Goal: Information Seeking & Learning: Learn about a topic

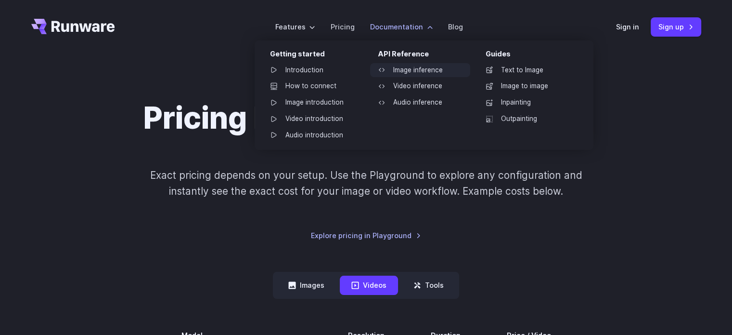
click at [404, 65] on link "Image inference" at bounding box center [420, 70] width 100 height 14
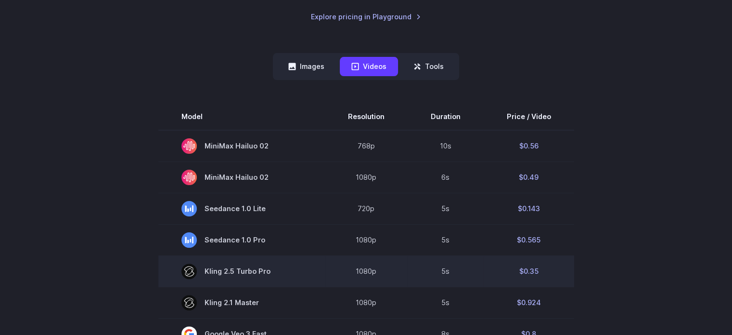
scroll to position [219, 0]
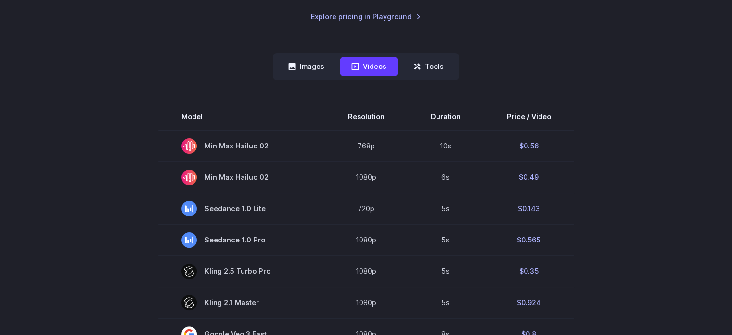
click at [306, 55] on nav "Images Videos Tools ****** ****** *****" at bounding box center [366, 66] width 186 height 26
click at [306, 57] on button "Images" at bounding box center [306, 66] width 59 height 19
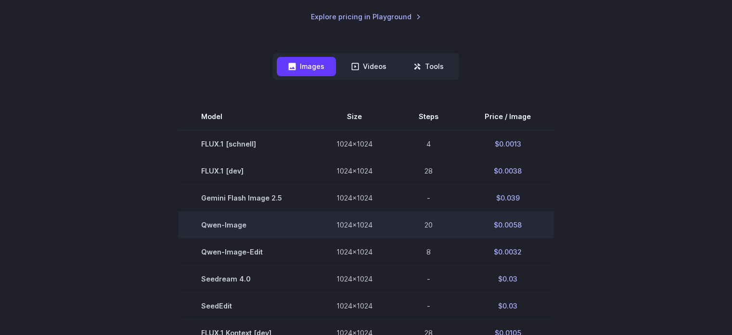
scroll to position [252, 0]
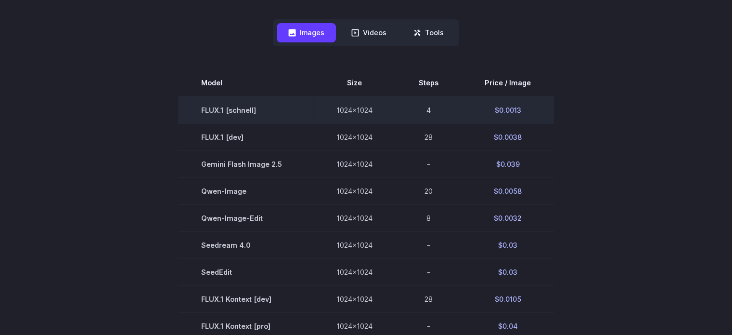
click at [287, 116] on td "FLUX.1 [schnell]" at bounding box center [245, 109] width 135 height 27
drag, startPoint x: 520, startPoint y: 110, endPoint x: 481, endPoint y: 109, distance: 39.0
click at [481, 109] on td "$0.0013" at bounding box center [508, 109] width 92 height 27
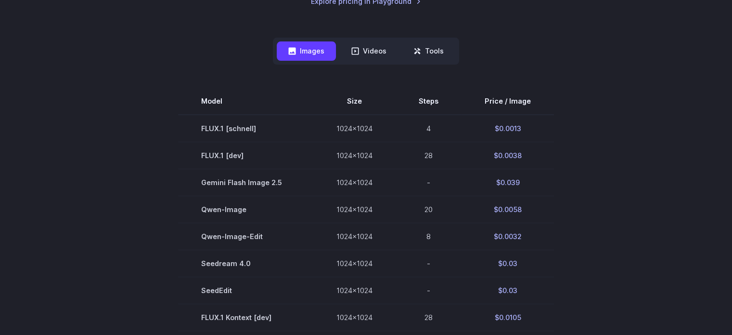
scroll to position [248, 0]
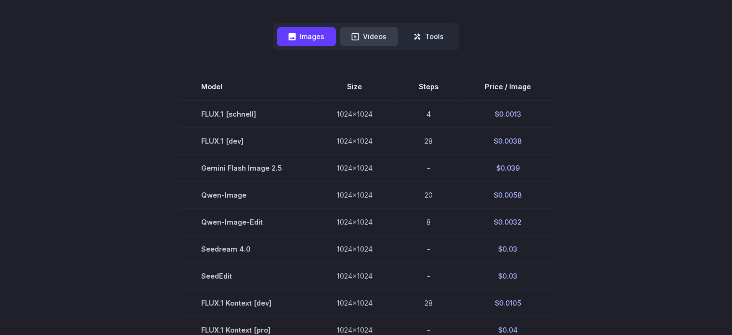
click at [378, 41] on button "Videos" at bounding box center [369, 36] width 58 height 19
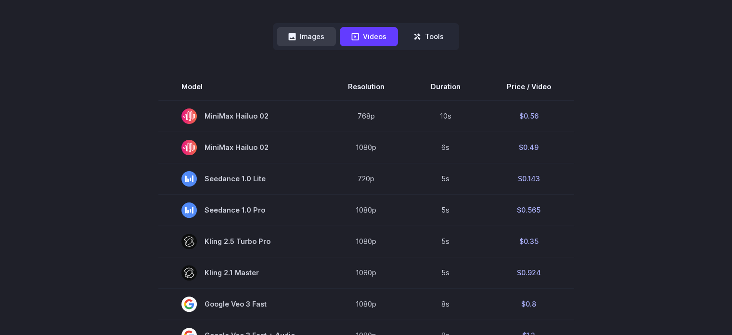
click at [299, 35] on button "Images" at bounding box center [306, 36] width 59 height 19
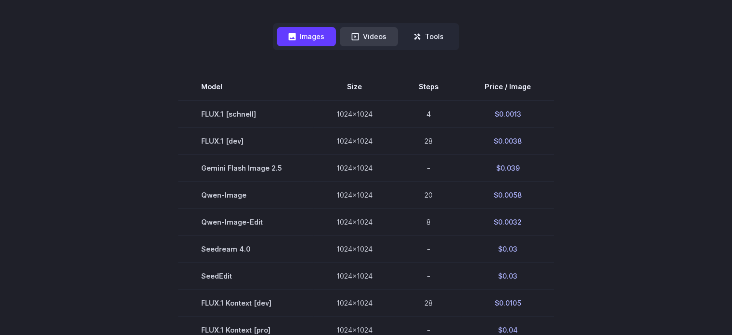
click at [373, 33] on button "Videos" at bounding box center [369, 36] width 58 height 19
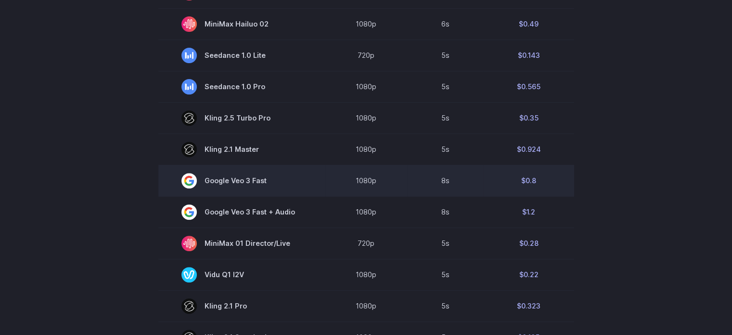
scroll to position [171, 0]
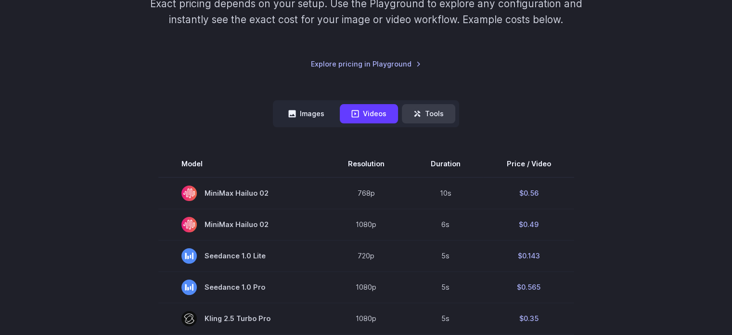
click at [432, 113] on button "Tools" at bounding box center [428, 113] width 53 height 19
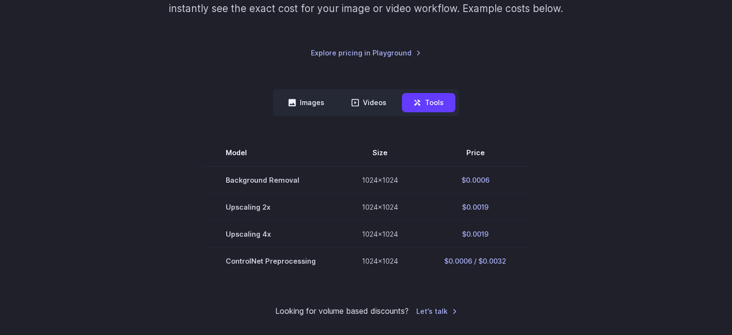
scroll to position [183, 0]
click at [304, 98] on button "Images" at bounding box center [306, 101] width 59 height 19
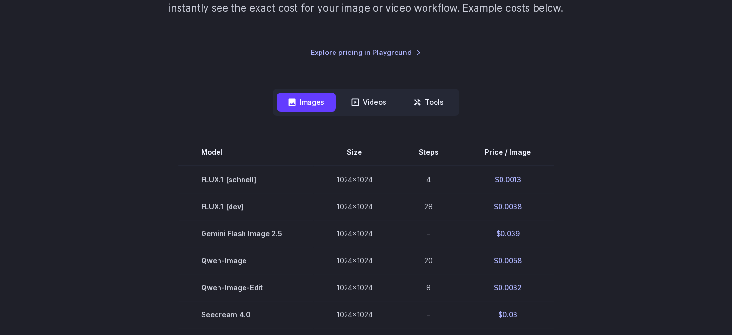
click at [517, 79] on div "Pricing based on what you use Exact pricing depends on your setup. Use the Play…" at bounding box center [366, 332] width 670 height 831
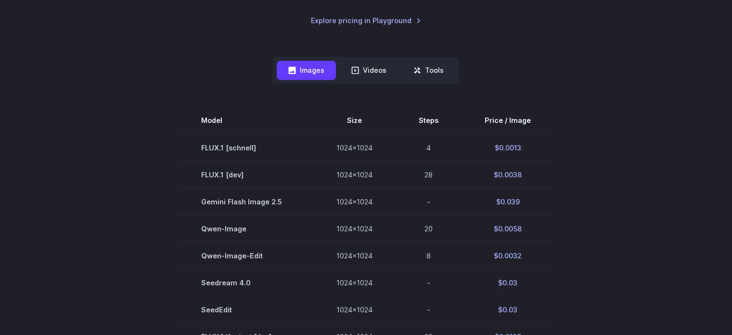
scroll to position [214, 0]
